Goal: Entertainment & Leisure: Consume media (video, audio)

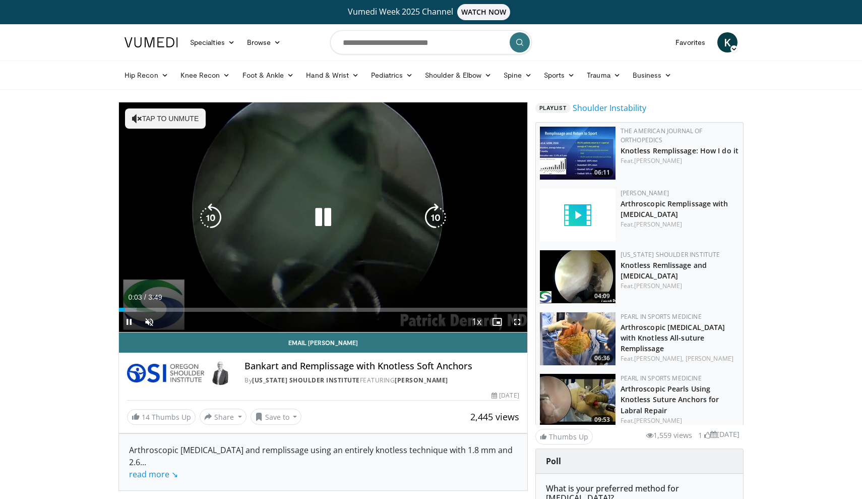
click at [179, 113] on button "Tap to unmute" at bounding box center [165, 118] width 81 height 20
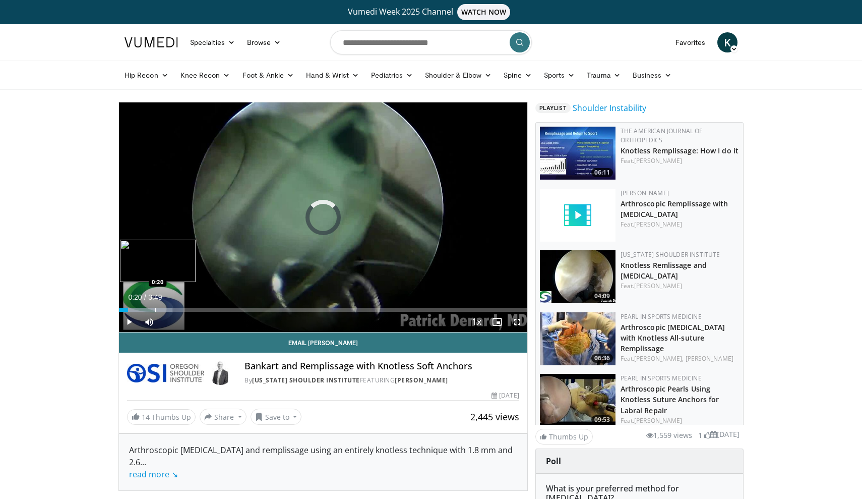
click at [155, 307] on div "Loaded : 13.11% 0:05 0:20" at bounding box center [323, 307] width 409 height 10
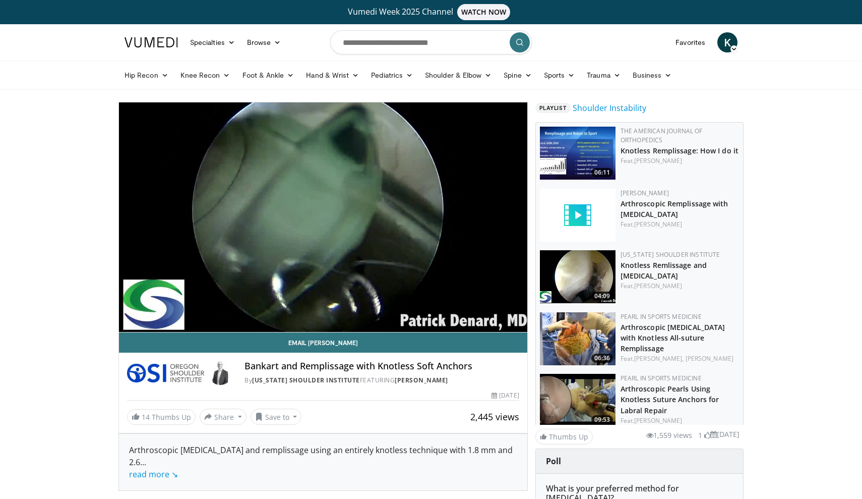
click at [207, 308] on video-js "**********" at bounding box center [323, 217] width 409 height 230
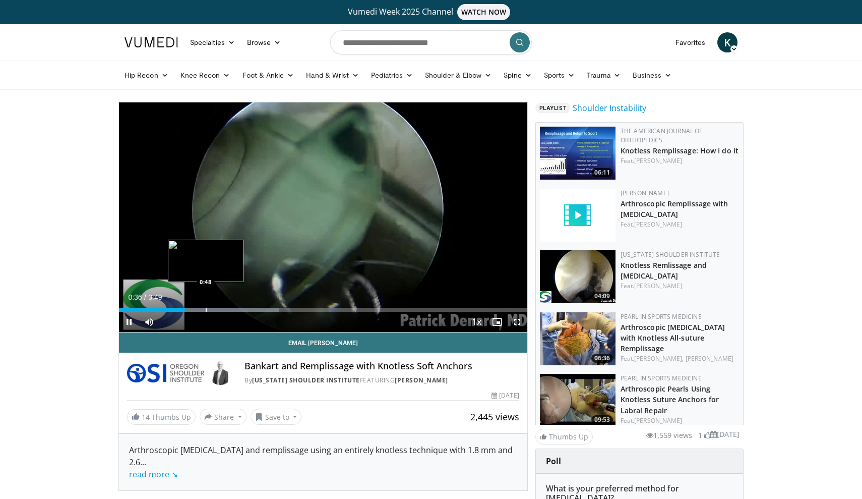
click at [206, 310] on div "Progress Bar" at bounding box center [206, 310] width 1 height 4
click at [224, 308] on div "Progress Bar" at bounding box center [224, 310] width 1 height 4
click at [243, 308] on div "Progress Bar" at bounding box center [243, 310] width 1 height 4
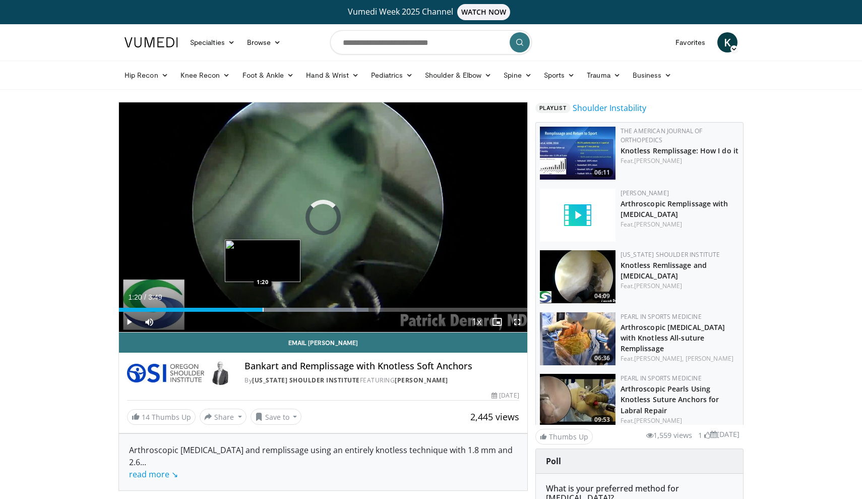
click at [263, 309] on div "Progress Bar" at bounding box center [263, 310] width 1 height 4
click at [278, 307] on div "Loaded : 69.17% 1:22 1:29" at bounding box center [323, 307] width 409 height 10
click at [297, 309] on div "Progress Bar" at bounding box center [296, 310] width 1 height 4
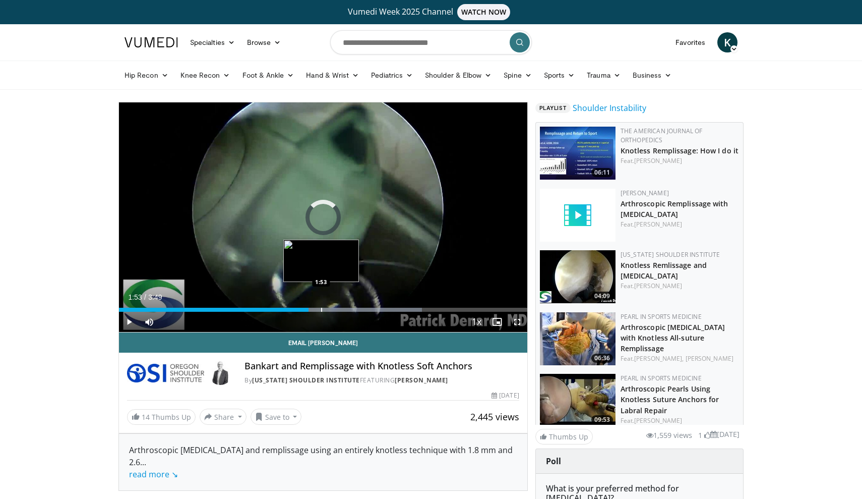
click at [321, 307] on div "Loaded : 74.27% 1:46 1:53" at bounding box center [323, 307] width 409 height 10
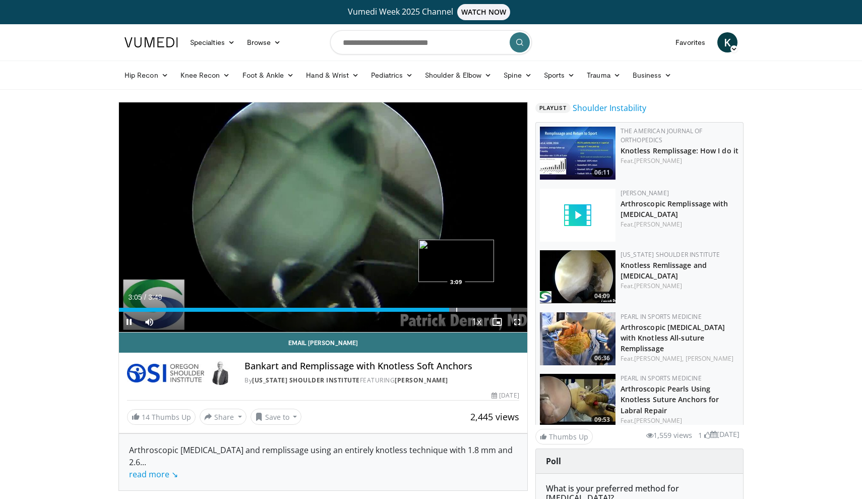
click at [456, 308] on div "Progress Bar" at bounding box center [456, 310] width 1 height 4
click at [159, 309] on div "Progress Bar" at bounding box center [159, 310] width 1 height 4
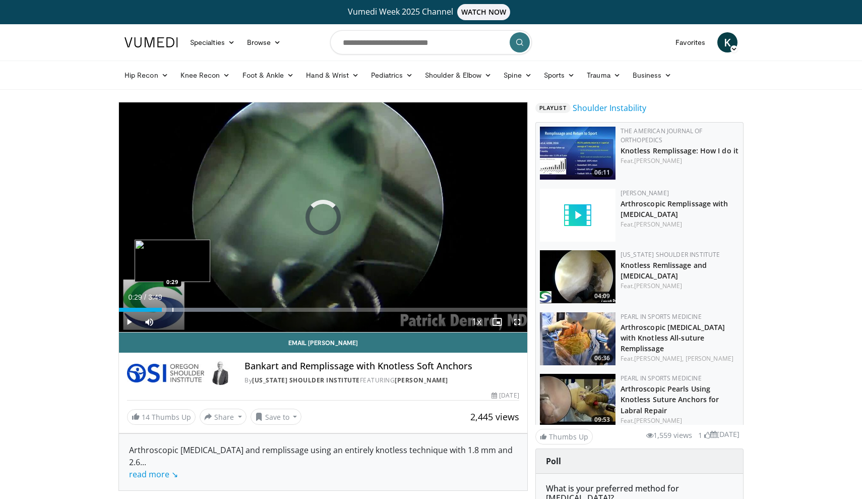
click at [172, 307] on div "Loaded : 34.91% 0:24 0:29" at bounding box center [323, 307] width 409 height 10
click at [209, 308] on div "Progress Bar" at bounding box center [209, 310] width 1 height 4
click at [220, 308] on div "Progress Bar" at bounding box center [220, 310] width 1 height 4
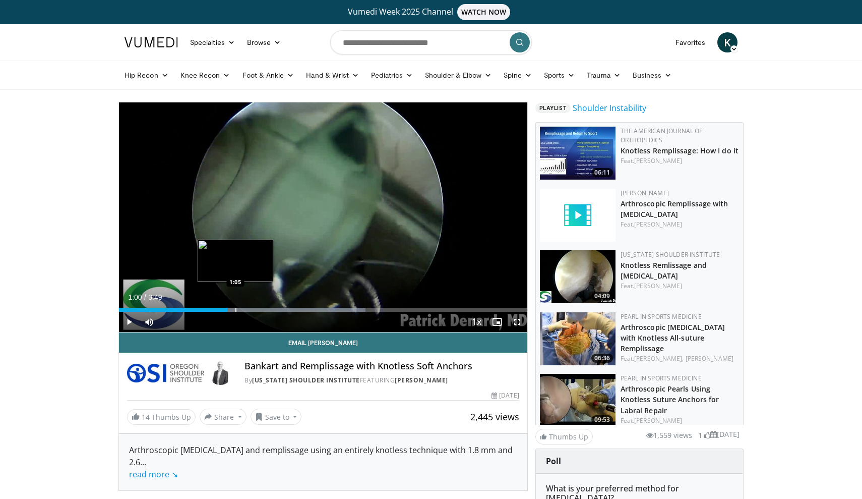
click at [236, 308] on div "Progress Bar" at bounding box center [236, 310] width 1 height 4
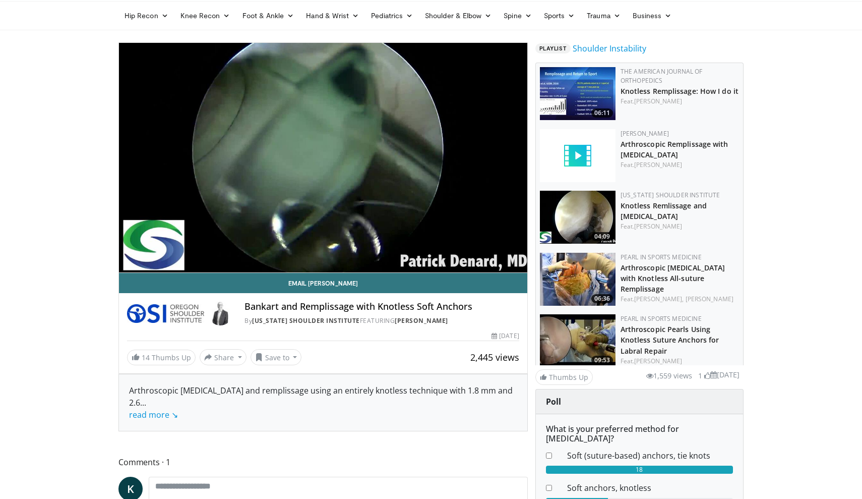
scroll to position [65, 0]
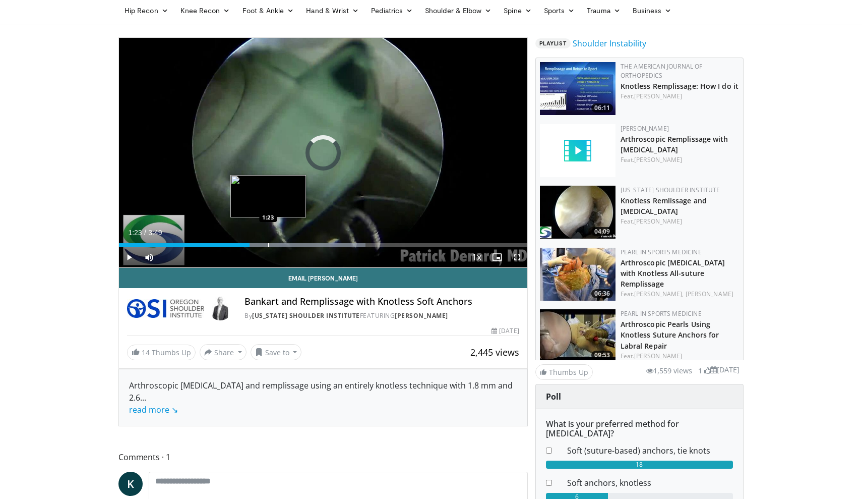
click at [268, 245] on div "Progress Bar" at bounding box center [268, 245] width 1 height 4
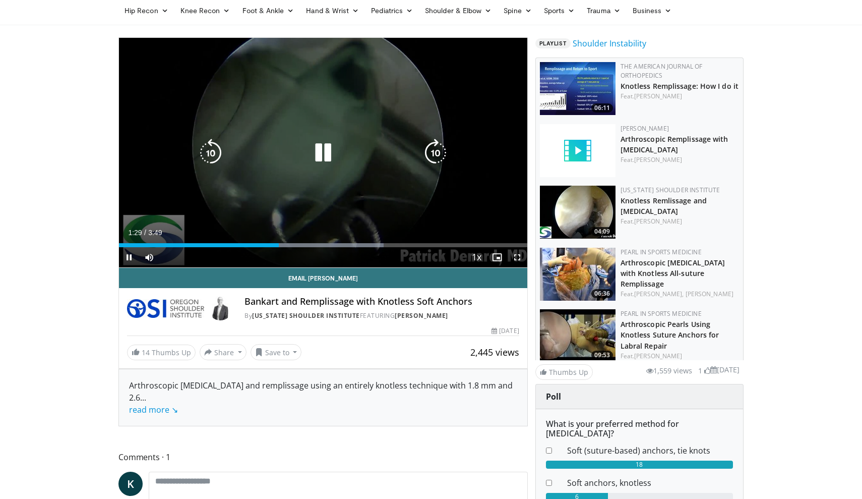
click at [319, 157] on icon "Video Player" at bounding box center [323, 153] width 28 height 28
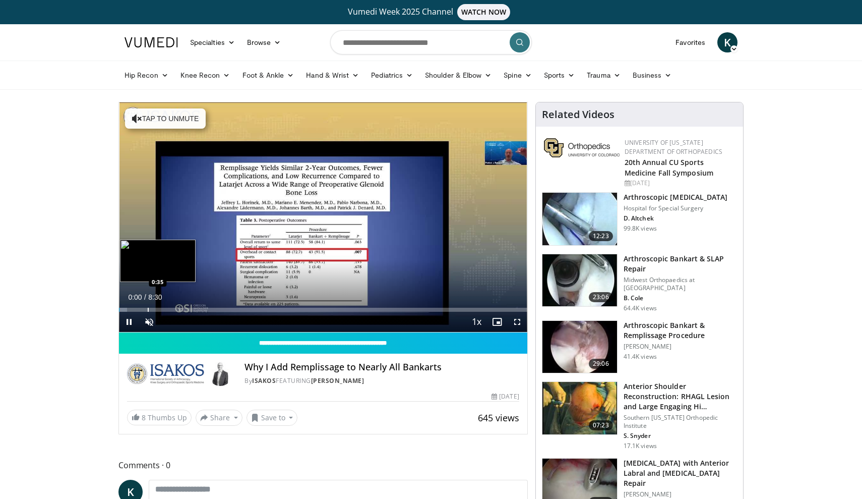
click at [148, 305] on div "Loaded : 1.92% 0:00 0:35" at bounding box center [323, 307] width 409 height 10
click at [173, 305] on div "Loaded : 17.61% 0:36 1:08" at bounding box center [323, 307] width 409 height 10
click at [203, 312] on div "Current Time 1:08 / Duration 8:30 Pause Skip Backward Skip Forward Unmute Loade…" at bounding box center [323, 322] width 409 height 20
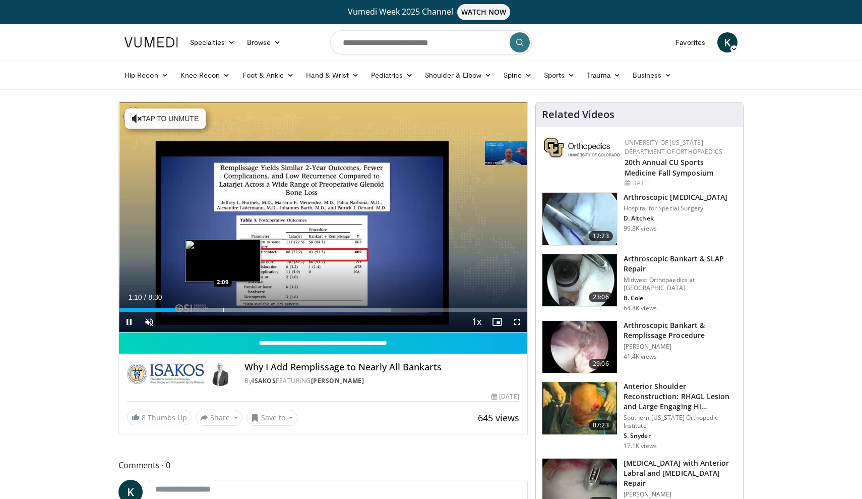
click at [223, 309] on div "Progress Bar" at bounding box center [223, 310] width 1 height 4
click at [240, 308] on div "Progress Bar" at bounding box center [240, 310] width 1 height 4
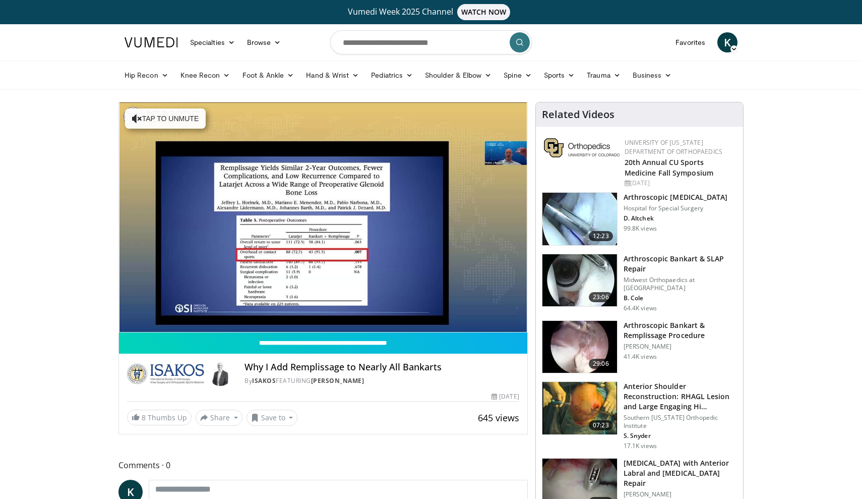
click at [255, 308] on div "10 seconds Tap to unmute" at bounding box center [323, 216] width 409 height 229
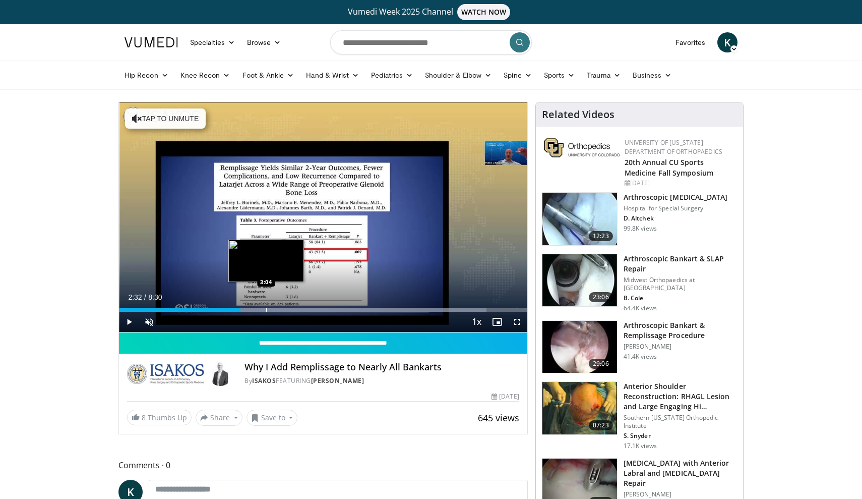
click at [267, 309] on div "Progress Bar" at bounding box center [266, 310] width 1 height 4
click at [286, 312] on div "Current Time 3:04 / Duration 8:30 Play Skip Backward Skip Forward Unmute Loaded…" at bounding box center [323, 322] width 409 height 20
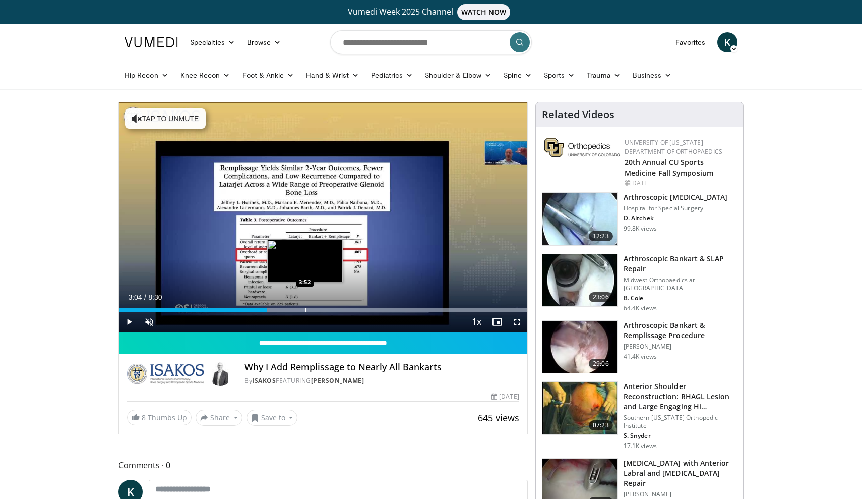
click at [305, 308] on div "Progress Bar" at bounding box center [305, 310] width 1 height 4
click at [320, 308] on div "Progress Bar" at bounding box center [320, 310] width 1 height 4
click at [300, 307] on div "Loaded : 99.98% 4:11 3:46" at bounding box center [323, 307] width 409 height 10
click at [312, 309] on div "Progress Bar" at bounding box center [312, 310] width 1 height 4
click at [328, 311] on div "Progress Bar" at bounding box center [328, 310] width 1 height 4
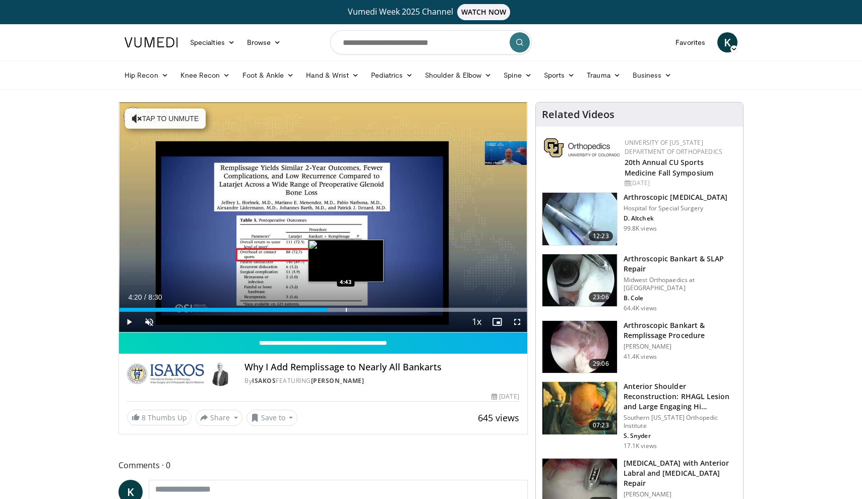
click at [346, 307] on div "Loaded : 99.98% 4:20 4:43" at bounding box center [323, 307] width 409 height 10
click at [352, 309] on div "Progress Bar" at bounding box center [352, 310] width 1 height 4
click at [362, 310] on div "Progress Bar" at bounding box center [362, 310] width 1 height 4
click at [376, 310] on div "Progress Bar" at bounding box center [376, 310] width 1 height 4
click at [380, 308] on div "Progress Bar" at bounding box center [380, 310] width 1 height 4
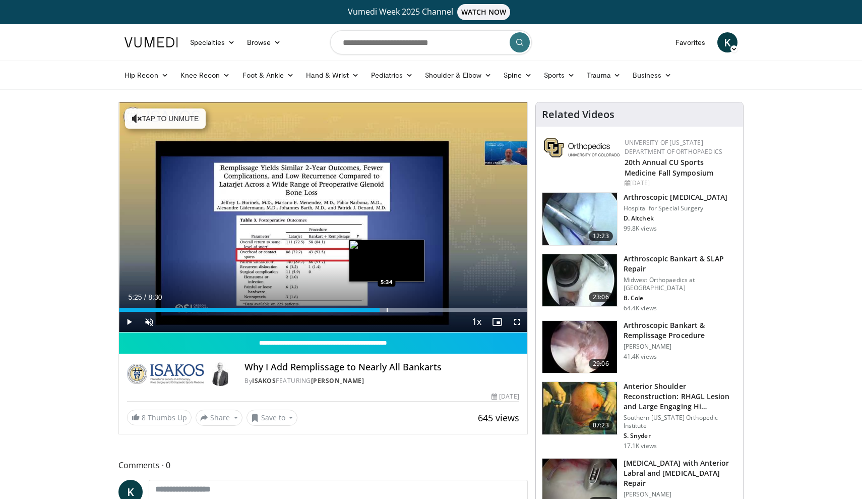
click at [387, 309] on div "Progress Bar" at bounding box center [387, 310] width 1 height 4
click at [397, 306] on div "Loaded : 99.98% 5:34 5:47" at bounding box center [323, 307] width 409 height 10
click at [406, 309] on div "Progress Bar" at bounding box center [406, 310] width 1 height 4
click at [145, 321] on span "Video Player" at bounding box center [149, 322] width 20 height 20
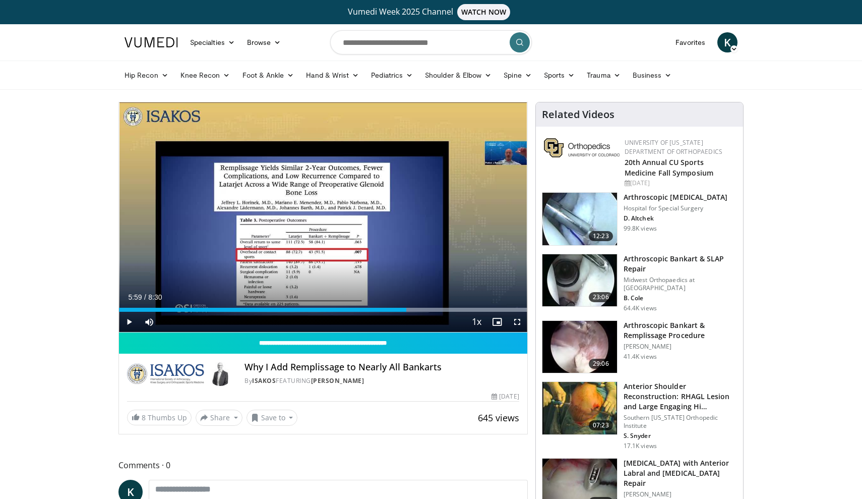
click at [134, 321] on span "Video Player" at bounding box center [129, 322] width 20 height 20
click at [517, 319] on span "Video Player" at bounding box center [517, 322] width 20 height 20
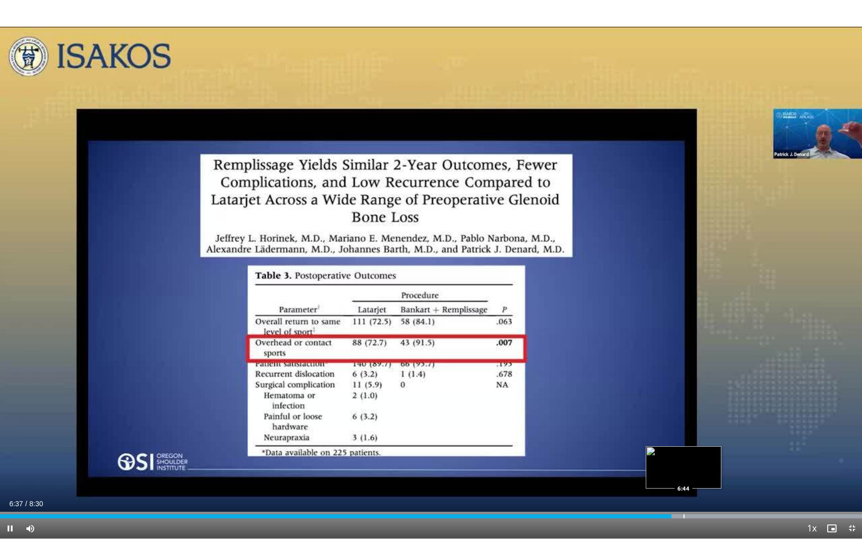
click at [684, 498] on div "Progress Bar" at bounding box center [684, 516] width 1 height 4
click at [702, 498] on div "Loaded : 99.98% 6:55 6:55" at bounding box center [431, 514] width 862 height 10
click at [715, 498] on div "Loaded : 99.98% 6:56 7:03" at bounding box center [431, 514] width 862 height 10
click at [734, 498] on div "Progress Bar" at bounding box center [733, 516] width 1 height 4
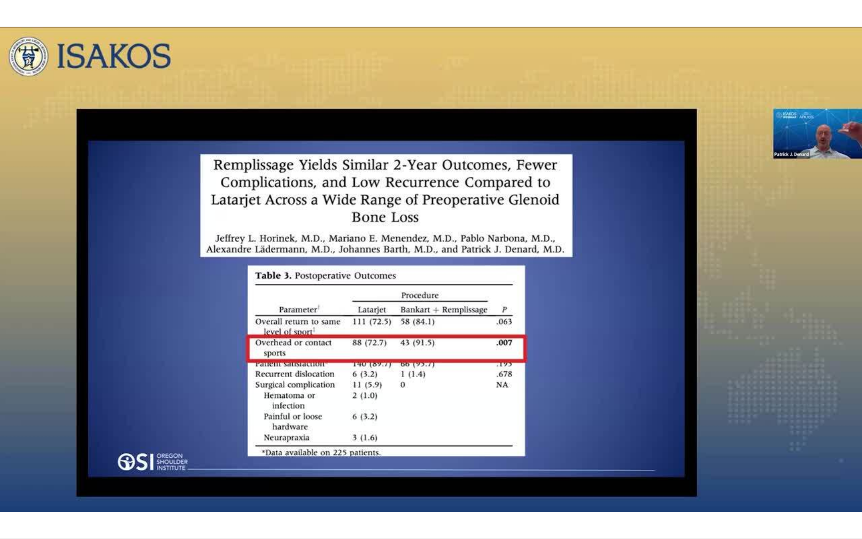
click at [749, 498] on div "10 seconds Tap to unmute" at bounding box center [431, 269] width 862 height 539
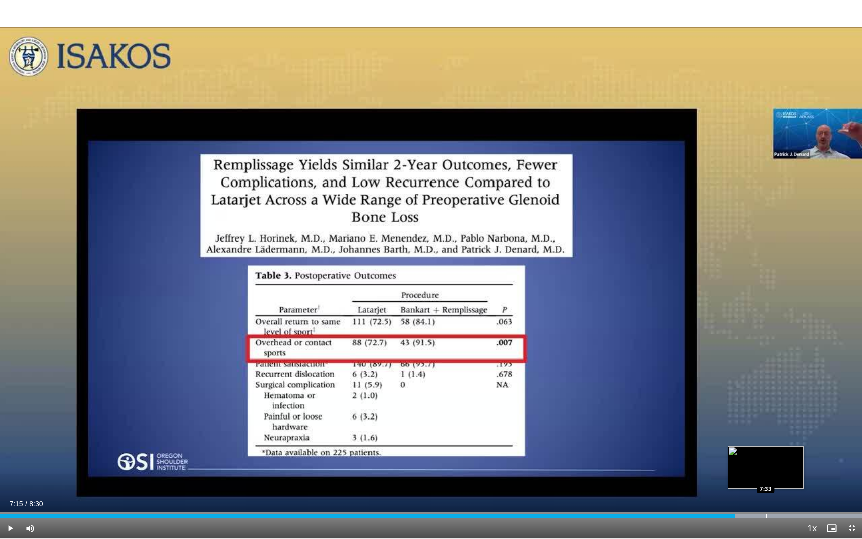
click at [766, 498] on div "Loaded : 99.98% 7:15 7:33" at bounding box center [431, 514] width 862 height 10
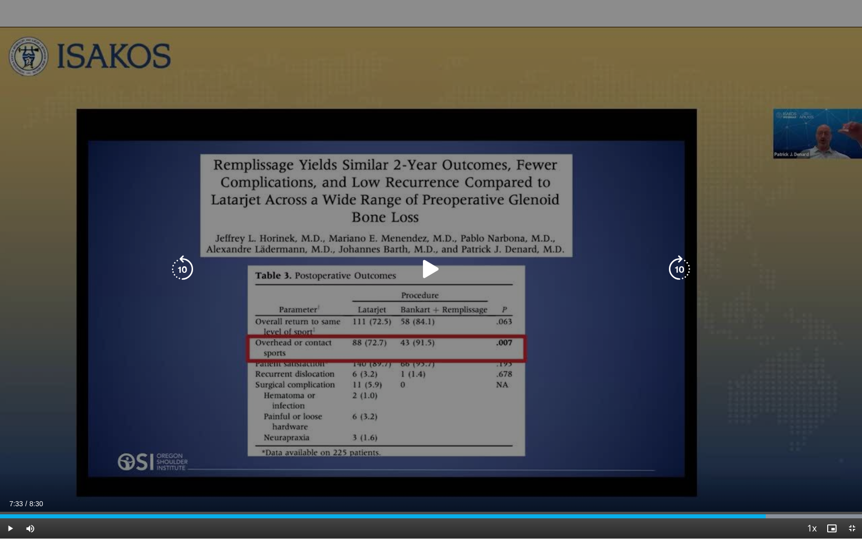
click at [427, 267] on icon "Video Player" at bounding box center [431, 269] width 28 height 28
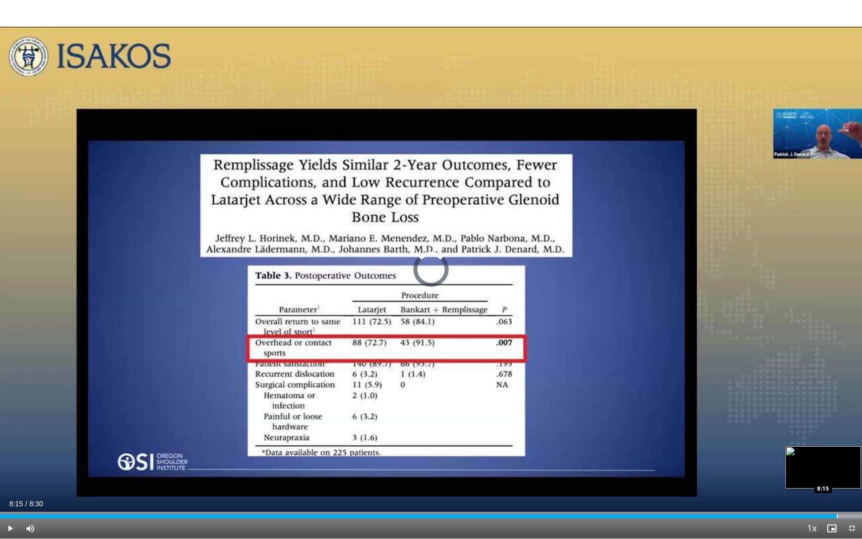
click at [837, 498] on div "Loaded : 99.98% 8:15 8:15" at bounding box center [431, 514] width 862 height 10
